Goal: Task Accomplishment & Management: Manage account settings

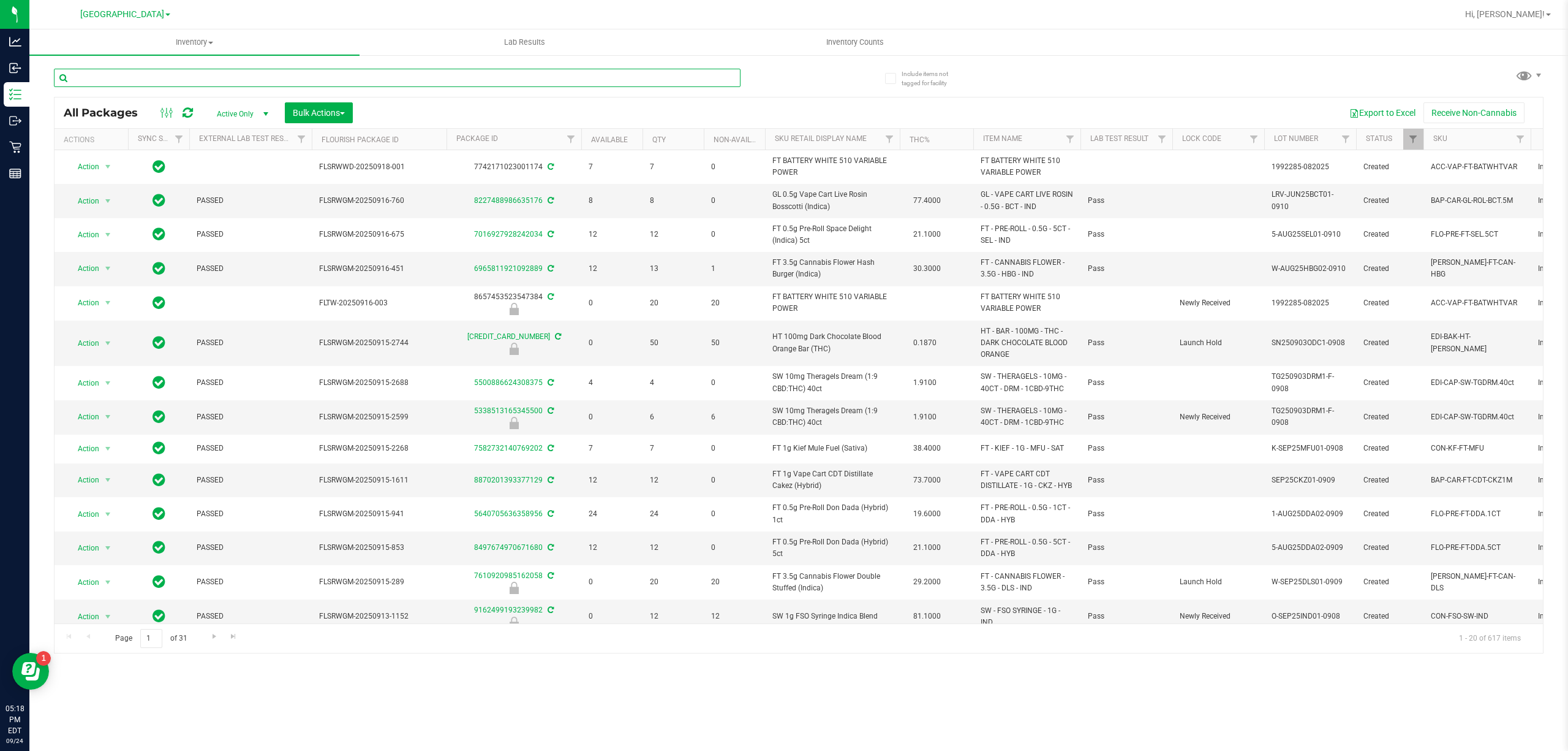
click at [109, 76] on input "text" at bounding box center [397, 77] width 686 height 18
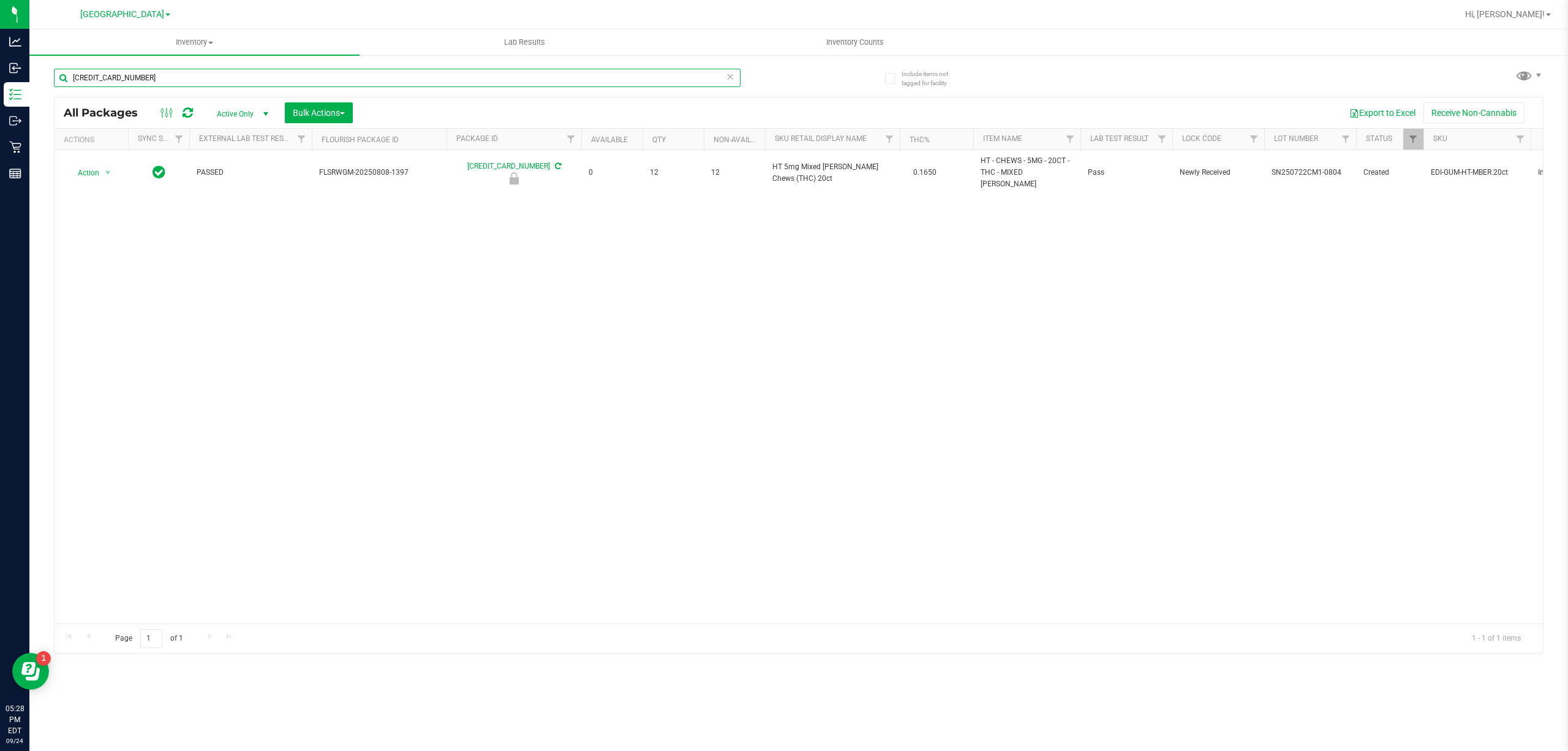
type input "4514517372982672"
click at [415, 397] on div "Action Action Edit attributes Global inventory Locate package Package audit log…" at bounding box center [799, 386] width 1488 height 473
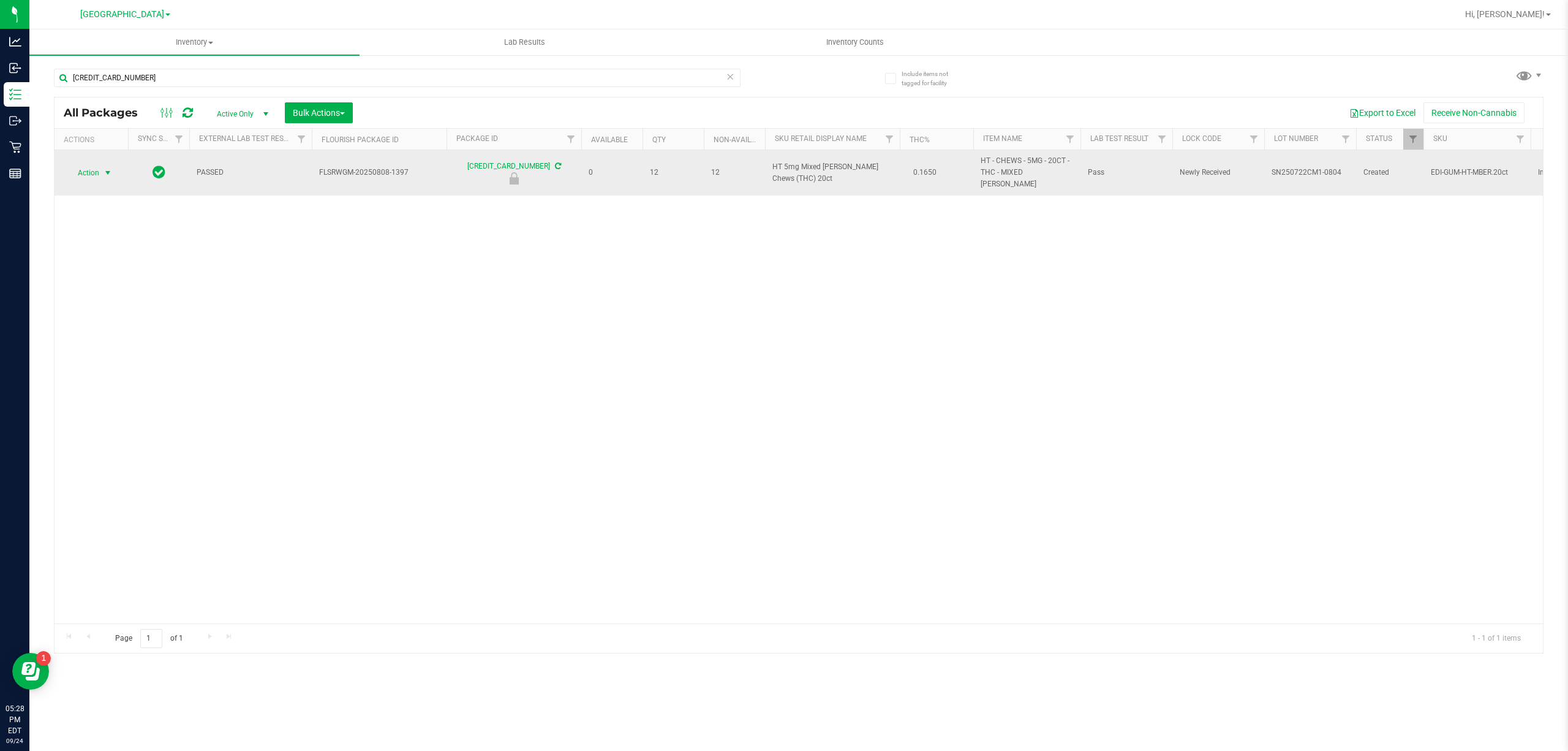
click at [108, 168] on span "select" at bounding box center [108, 173] width 9 height 9
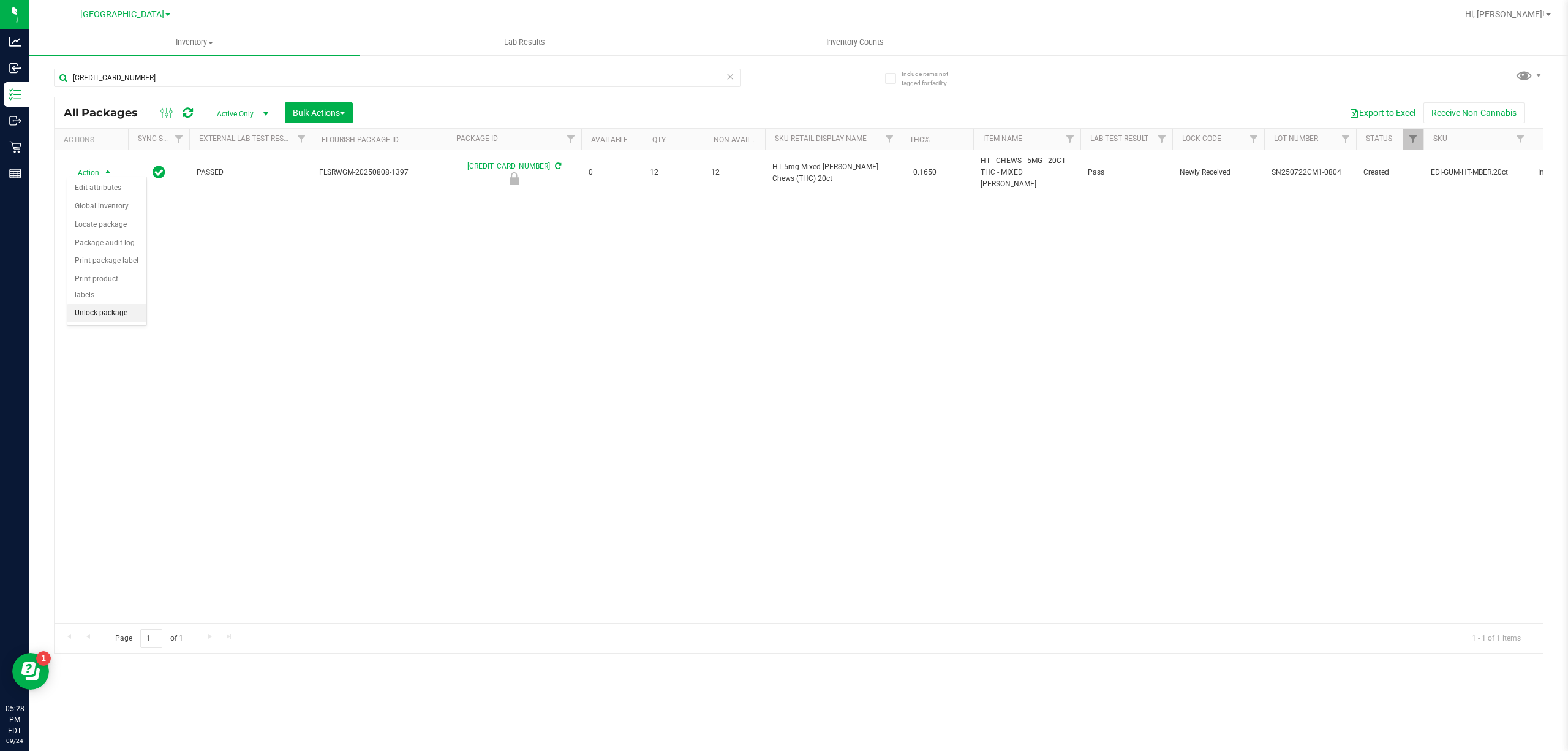
click at [103, 320] on li "Unlock package" at bounding box center [106, 313] width 79 height 18
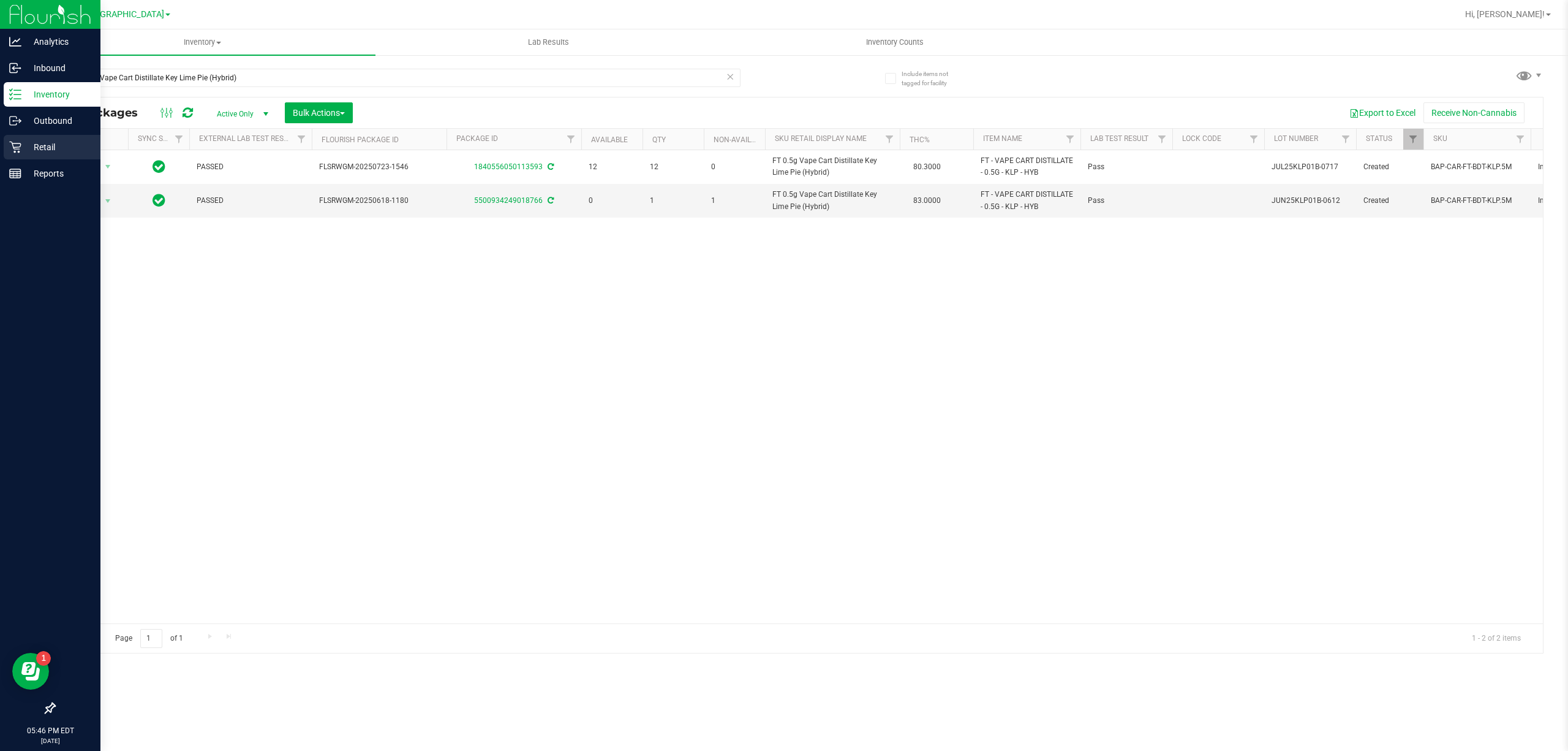
click at [11, 148] on icon at bounding box center [15, 147] width 12 height 12
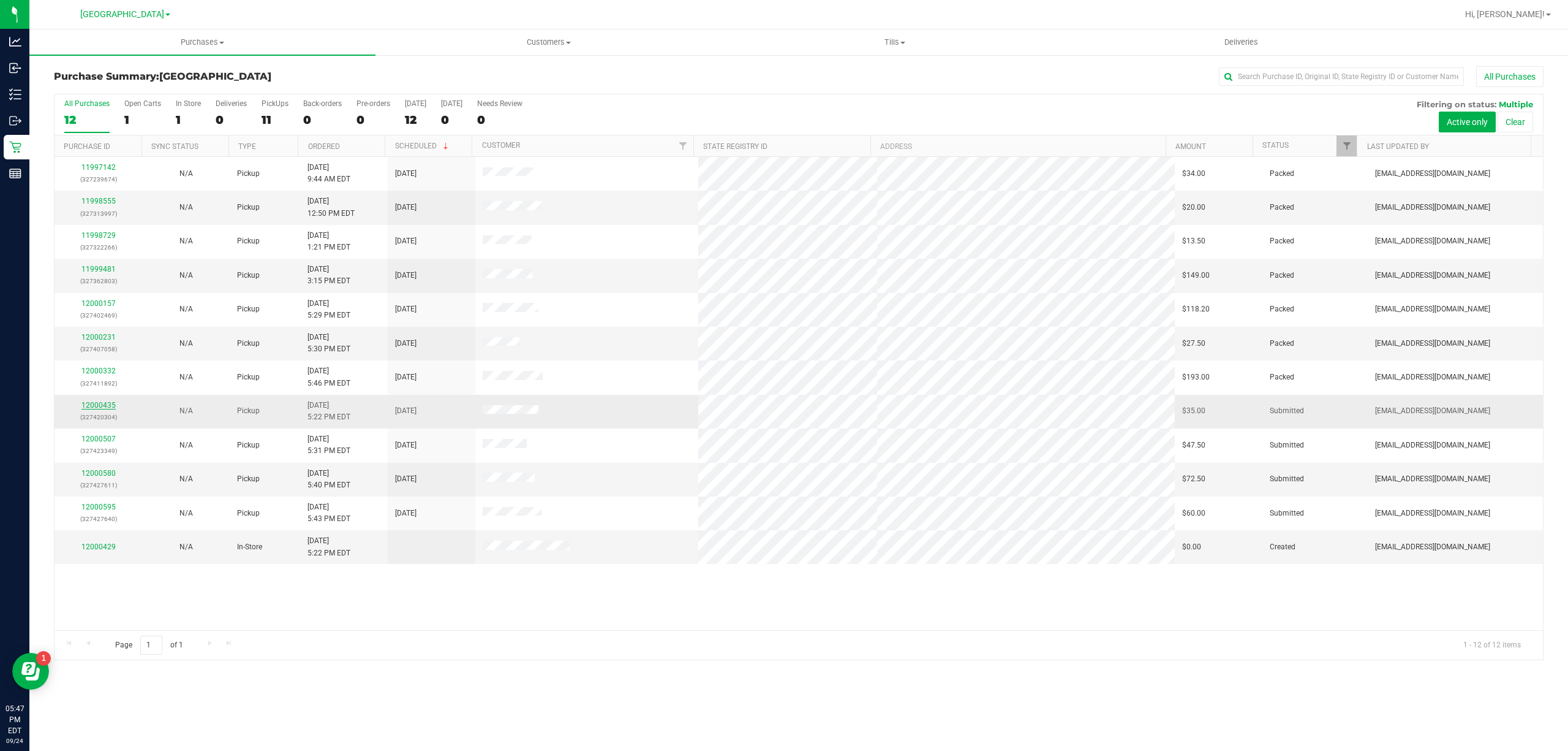
click at [89, 410] on link "12000435" at bounding box center [99, 405] width 34 height 9
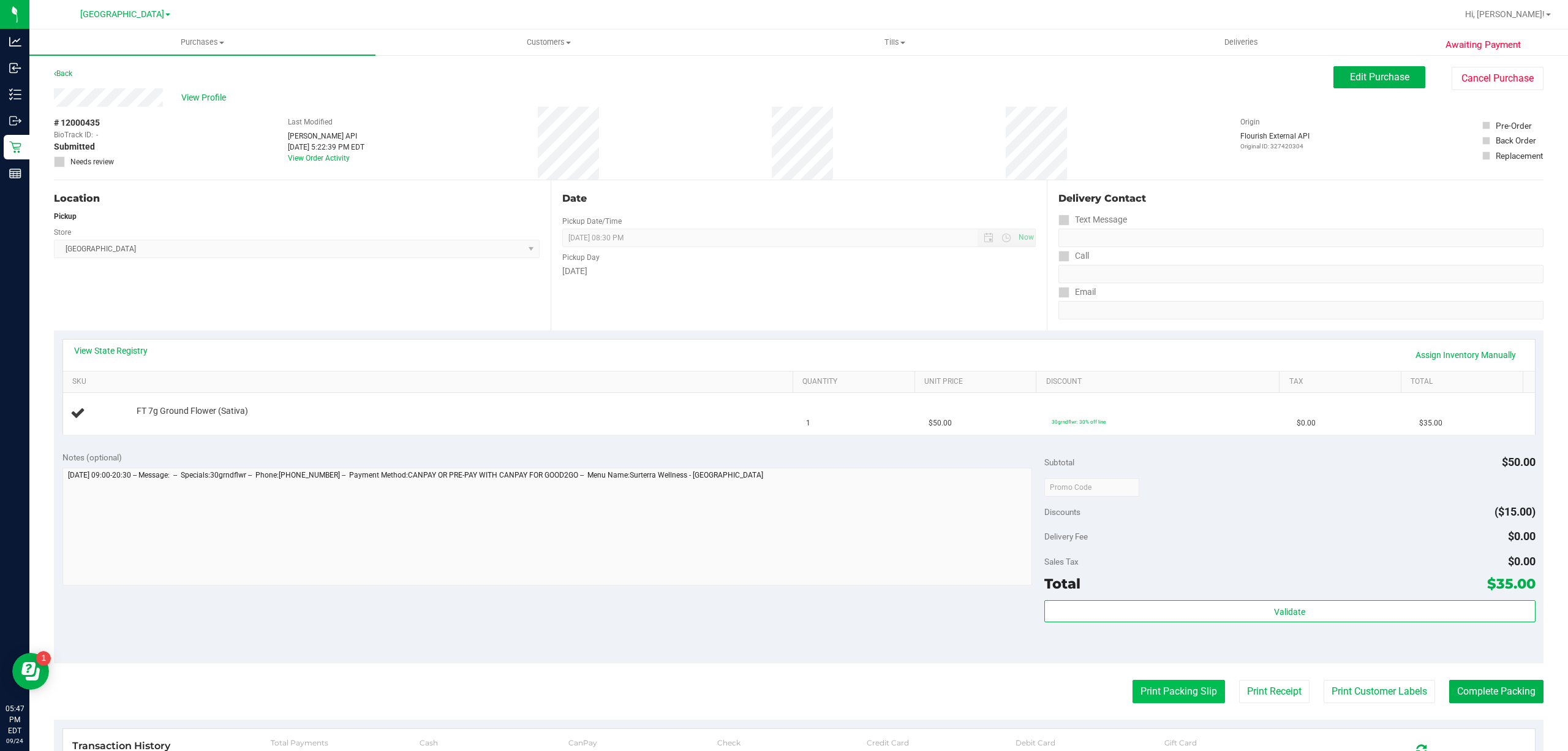
click at [1159, 697] on button "Print Packing Slip" at bounding box center [1179, 691] width 93 height 24
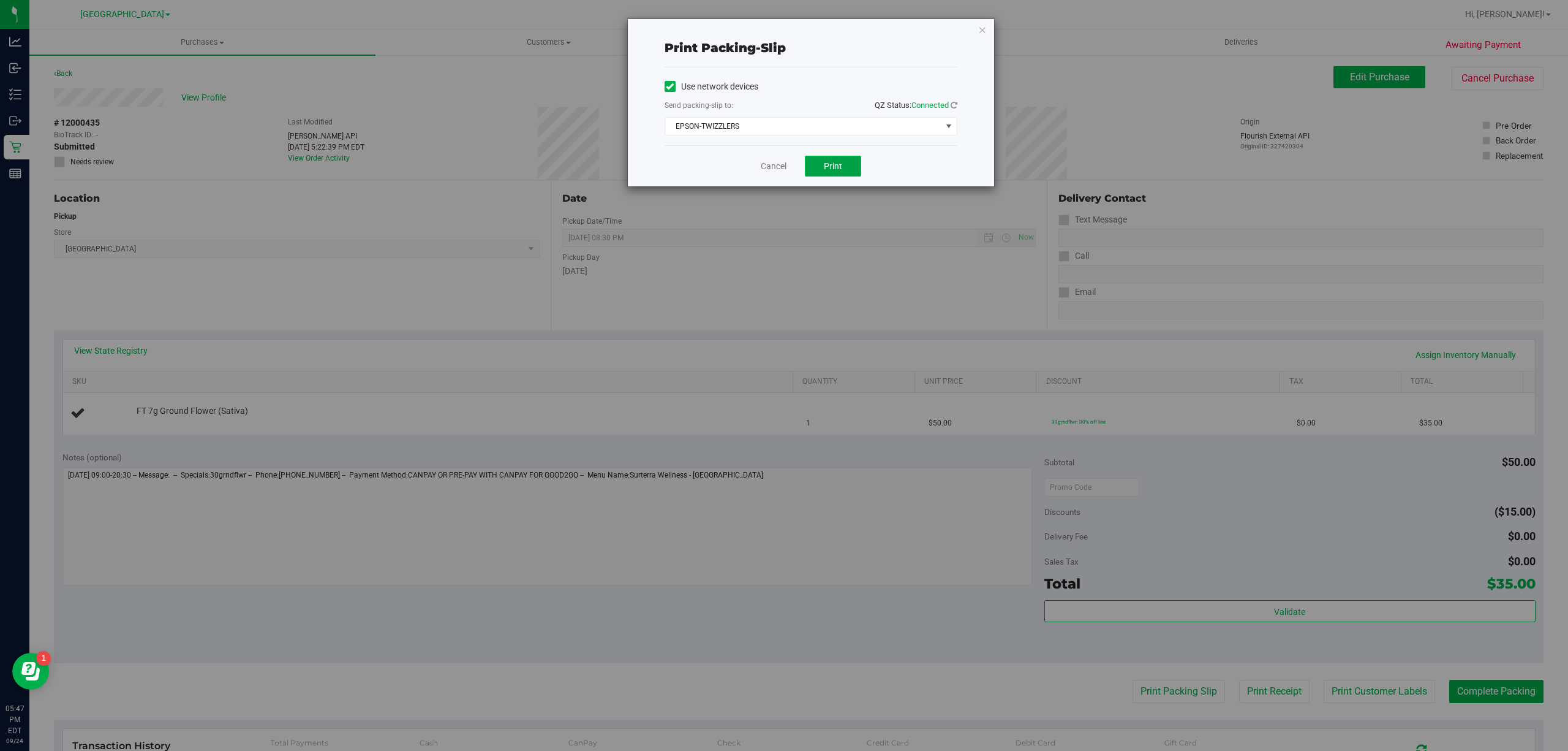
click at [825, 170] on span "Print" at bounding box center [832, 166] width 18 height 9
click at [771, 164] on link "Cancel" at bounding box center [774, 167] width 26 height 13
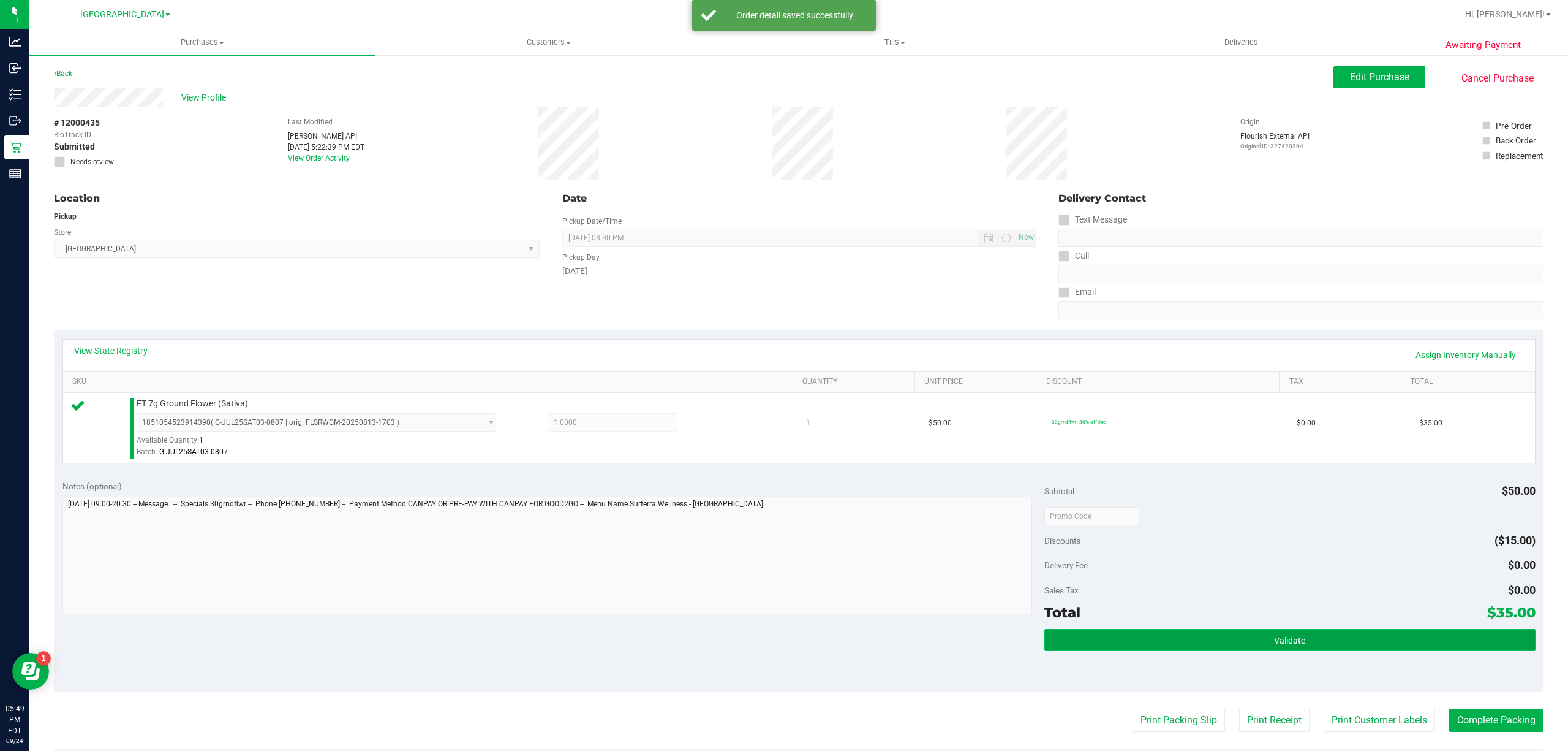
click at [1409, 650] on button "Validate" at bounding box center [1290, 639] width 491 height 22
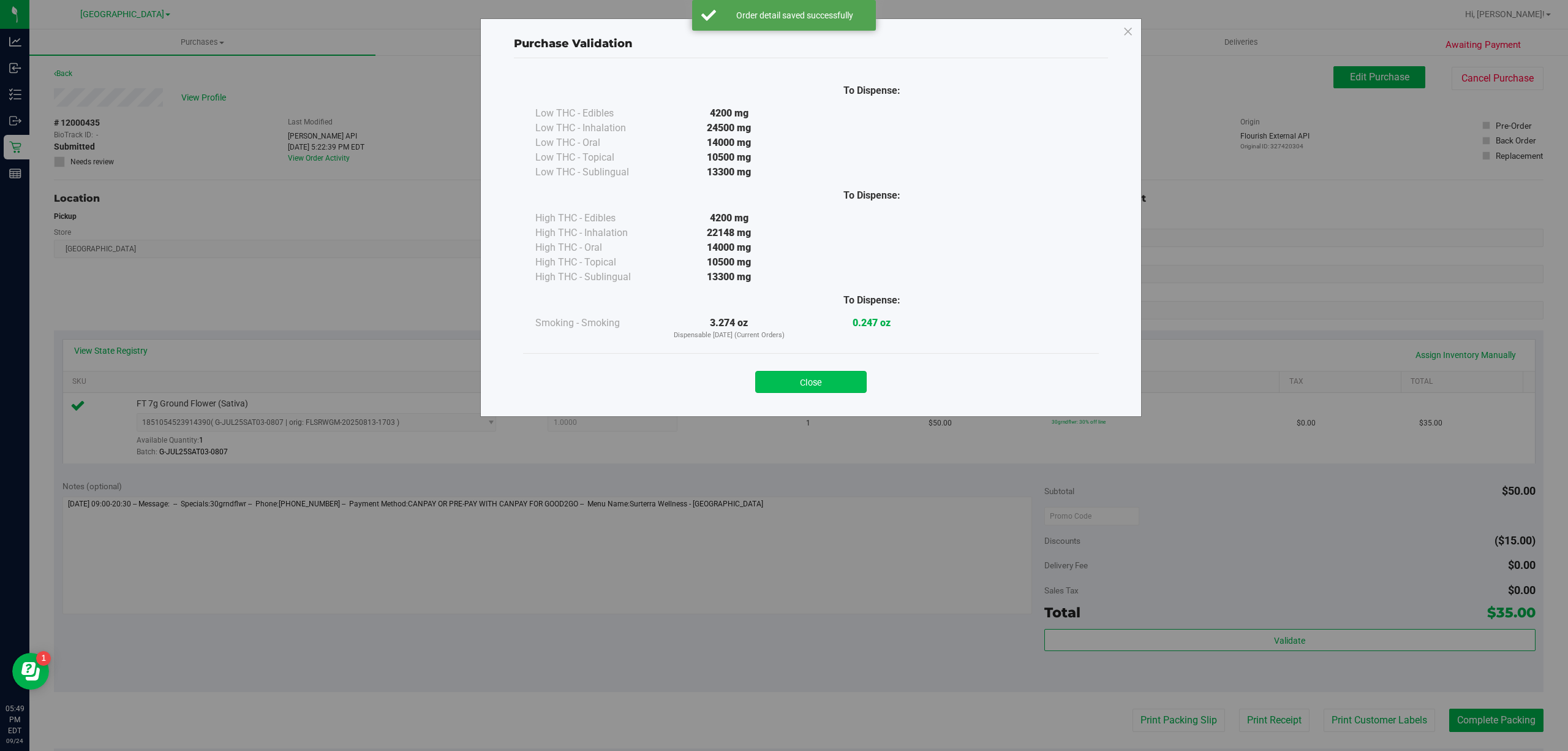
click at [810, 381] on button "Close" at bounding box center [811, 381] width 112 height 22
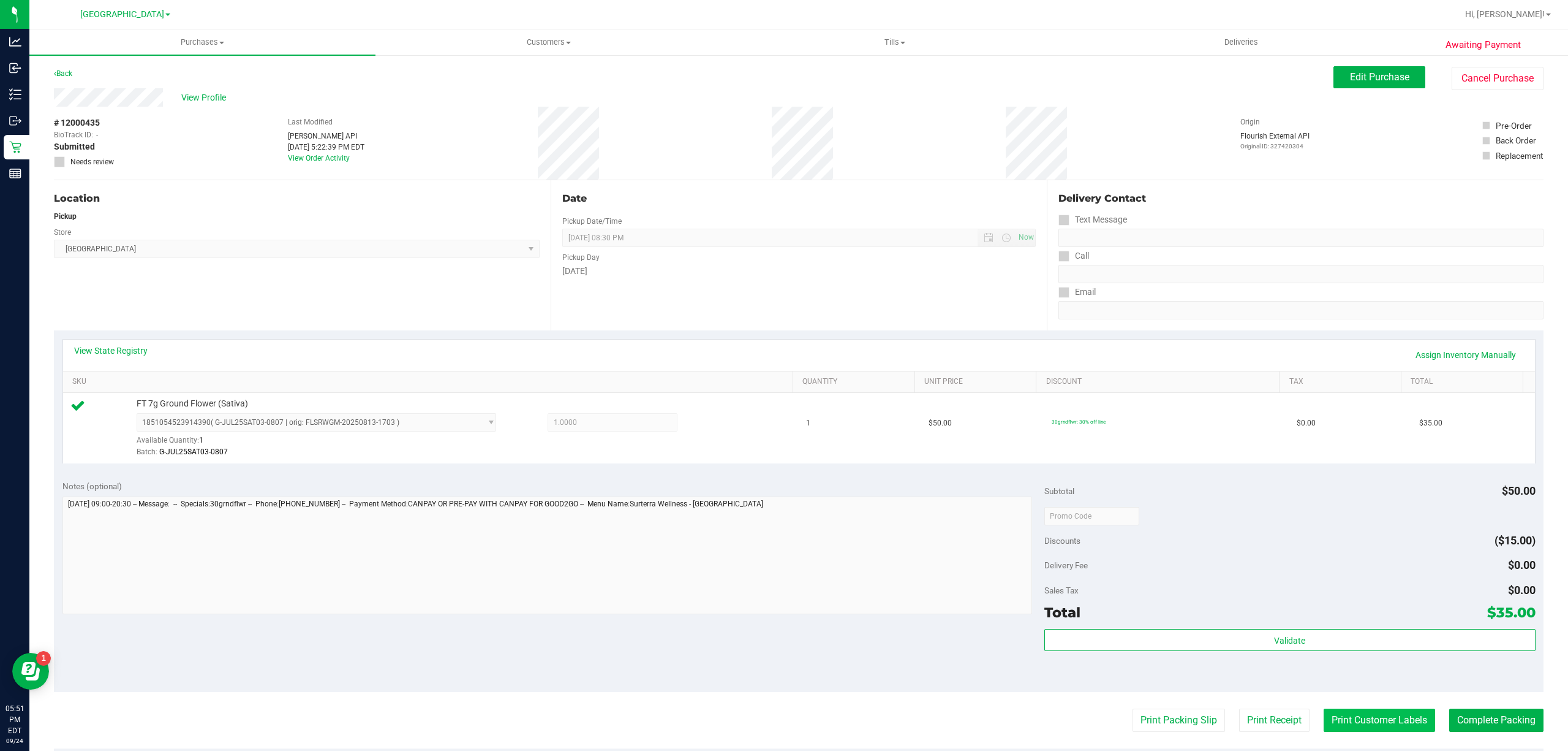
click at [1404, 732] on button "Print Customer Labels" at bounding box center [1380, 720] width 112 height 24
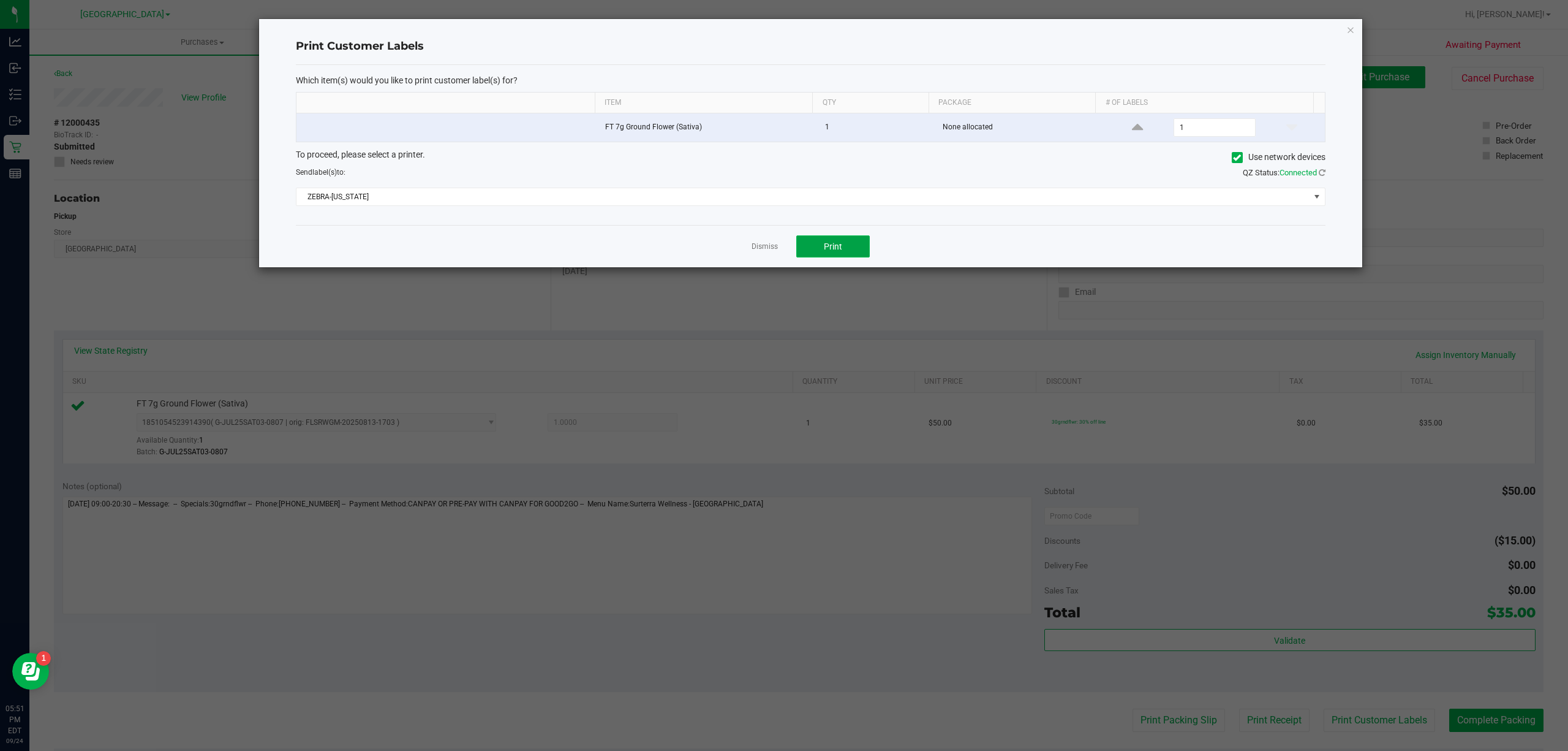
click at [838, 240] on button "Print" at bounding box center [833, 246] width 74 height 22
click at [755, 248] on link "Dismiss" at bounding box center [765, 247] width 27 height 10
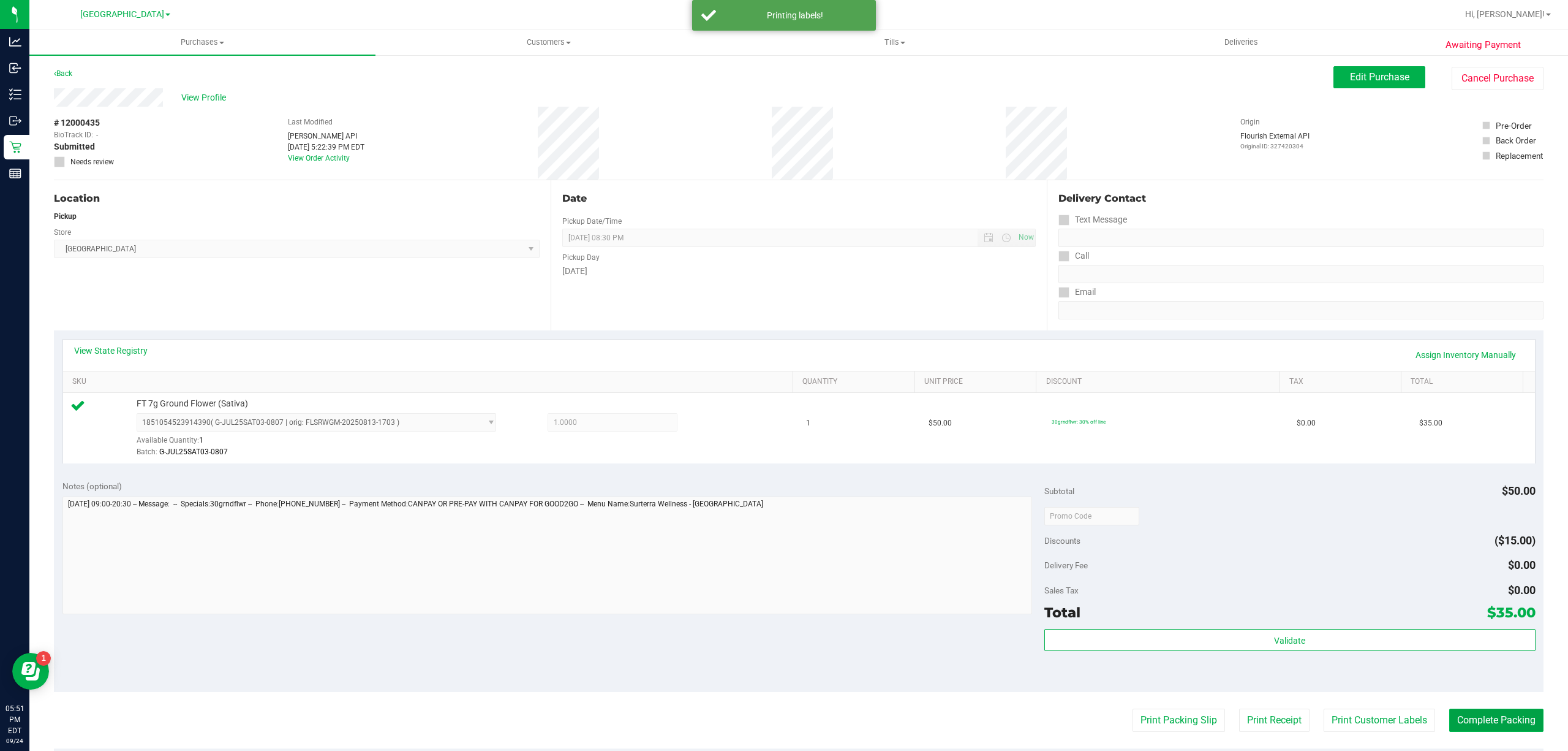
click at [1488, 724] on button "Complete Packing" at bounding box center [1497, 720] width 95 height 24
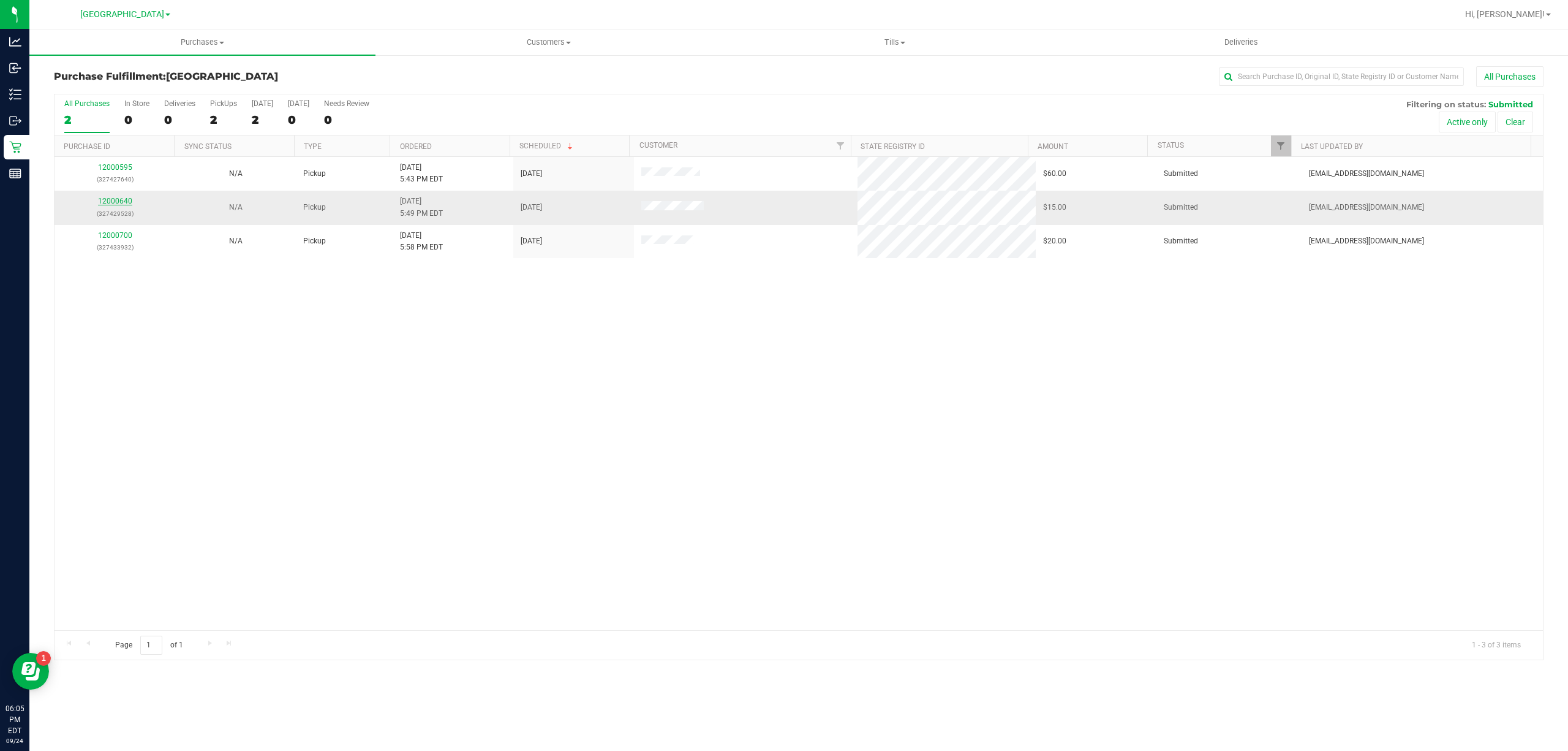
click at [109, 197] on link "12000640" at bounding box center [115, 200] width 34 height 9
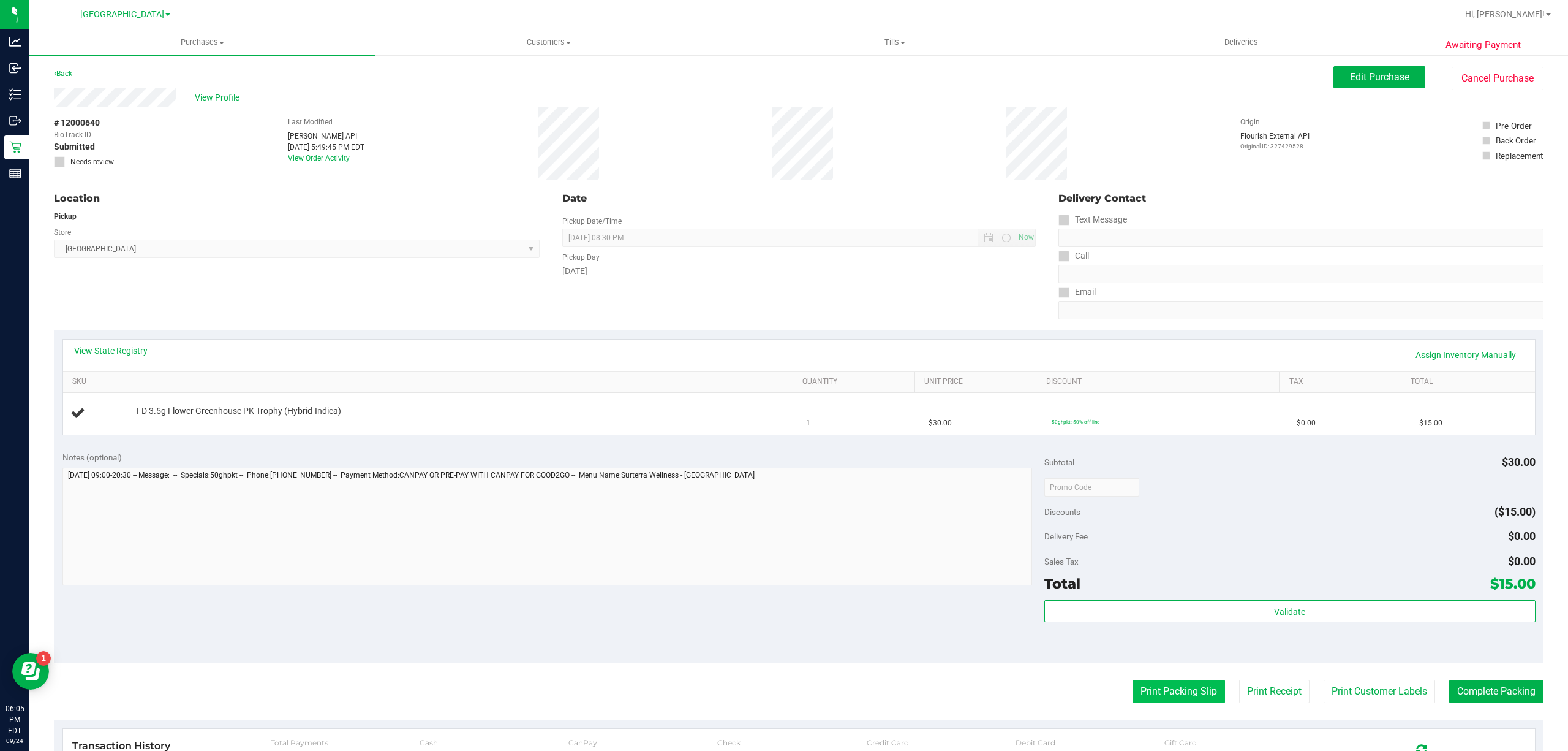
click at [1189, 700] on button "Print Packing Slip" at bounding box center [1179, 691] width 93 height 24
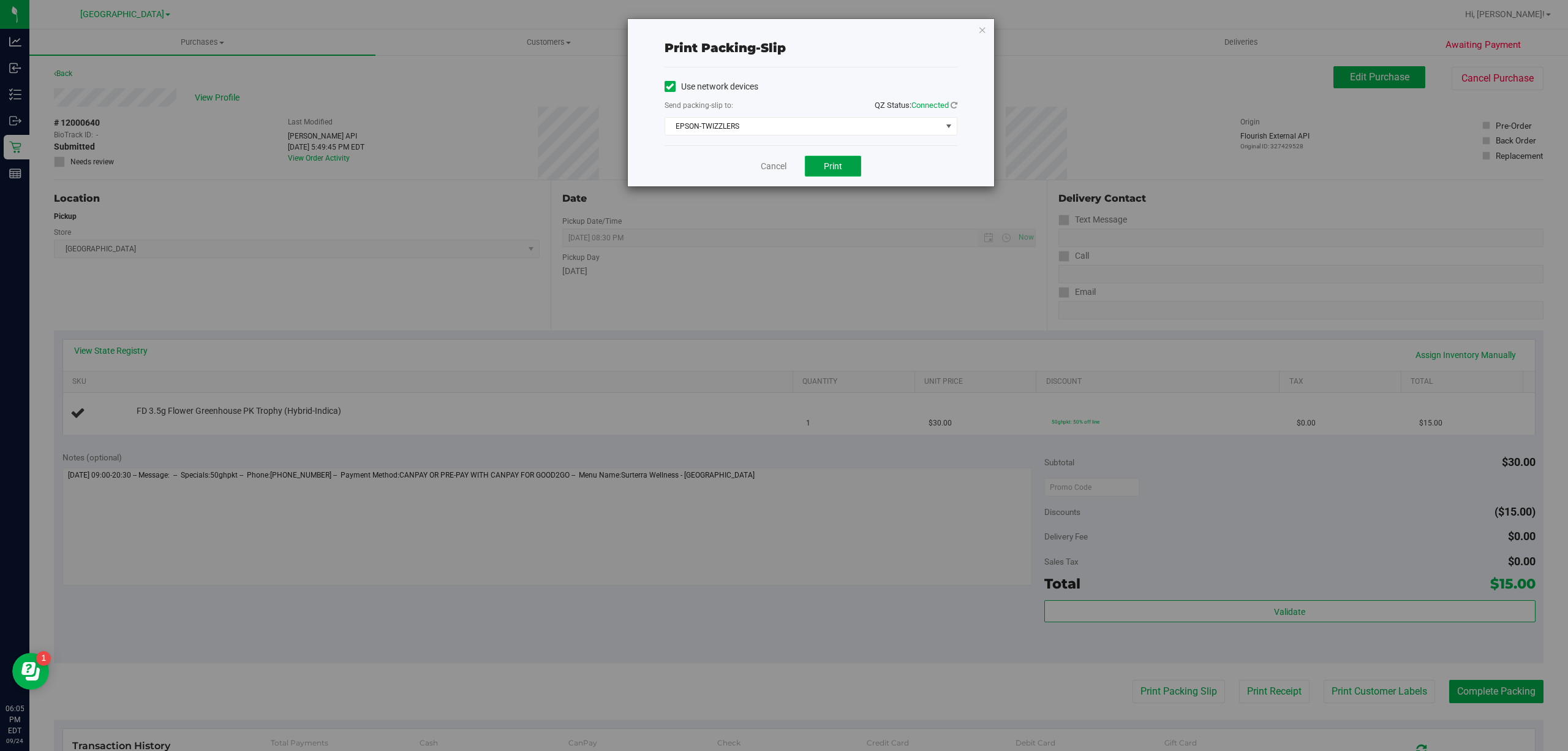
click at [833, 173] on button "Print" at bounding box center [832, 166] width 56 height 21
click at [780, 175] on div "Cancel Print" at bounding box center [811, 165] width 293 height 41
click at [782, 167] on link "Cancel" at bounding box center [774, 167] width 26 height 13
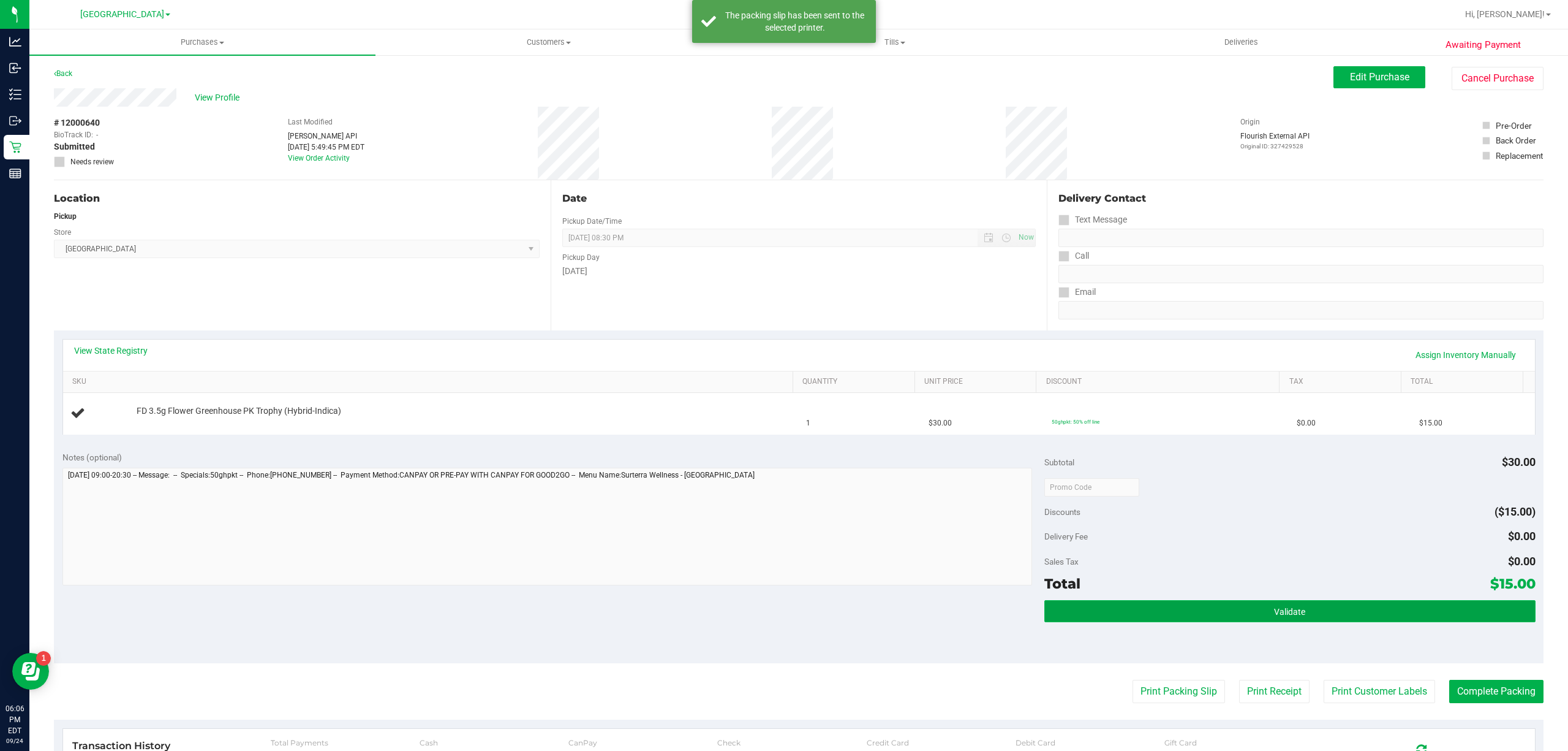
click at [1335, 618] on button "Validate" at bounding box center [1290, 611] width 491 height 22
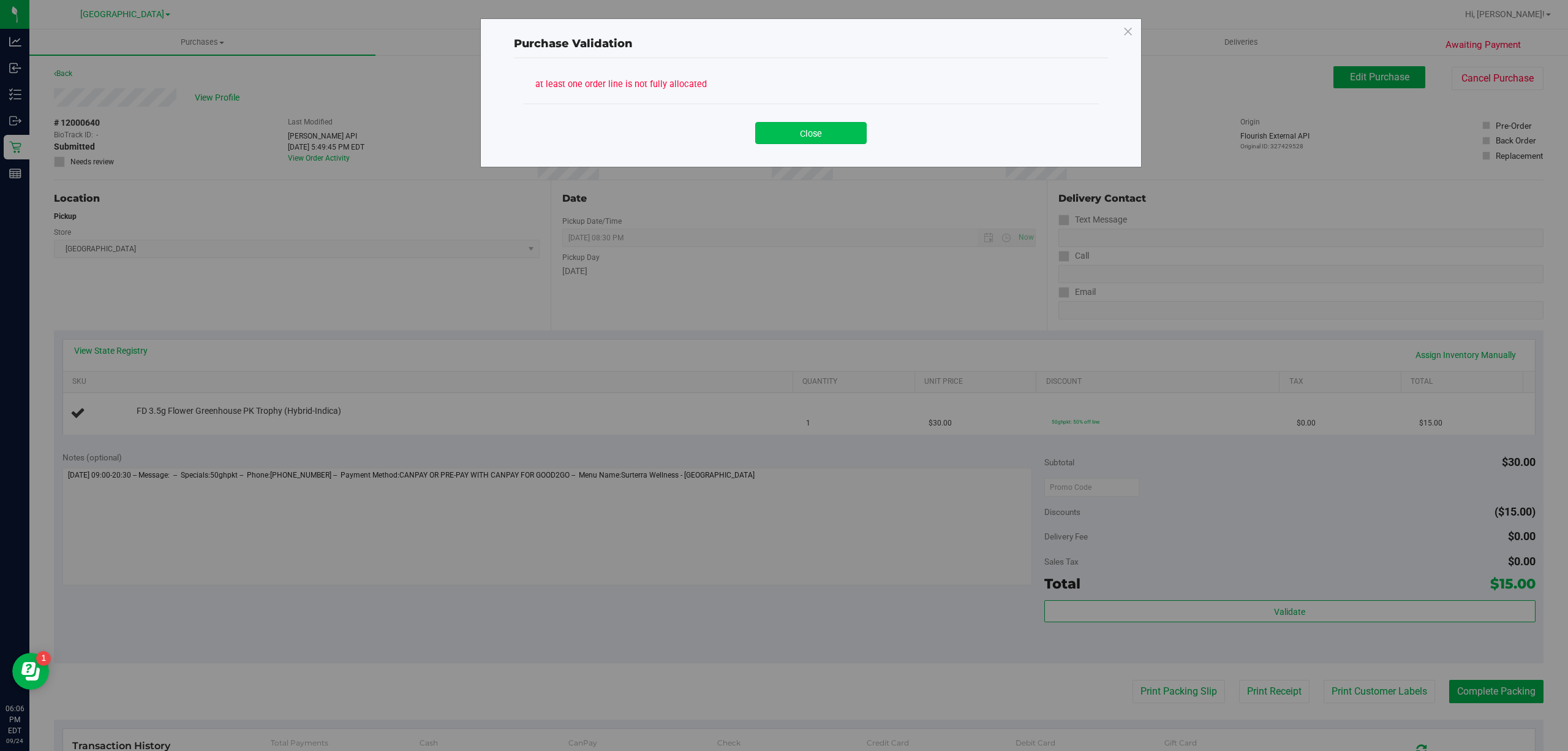
click at [757, 138] on button "Close" at bounding box center [811, 133] width 112 height 22
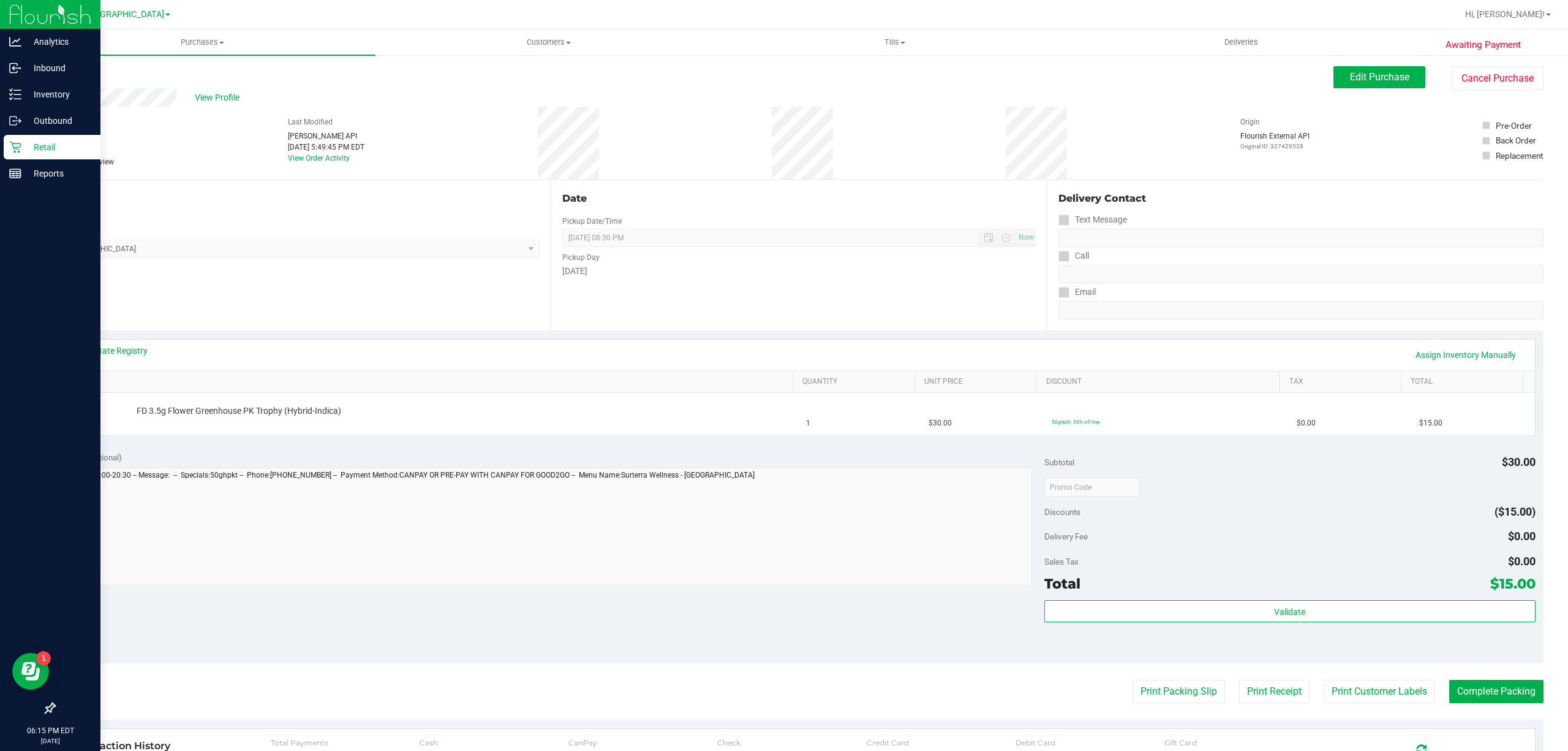
click at [30, 142] on p "Retail" at bounding box center [59, 147] width 74 height 15
